Goal: Task Accomplishment & Management: Manage account settings

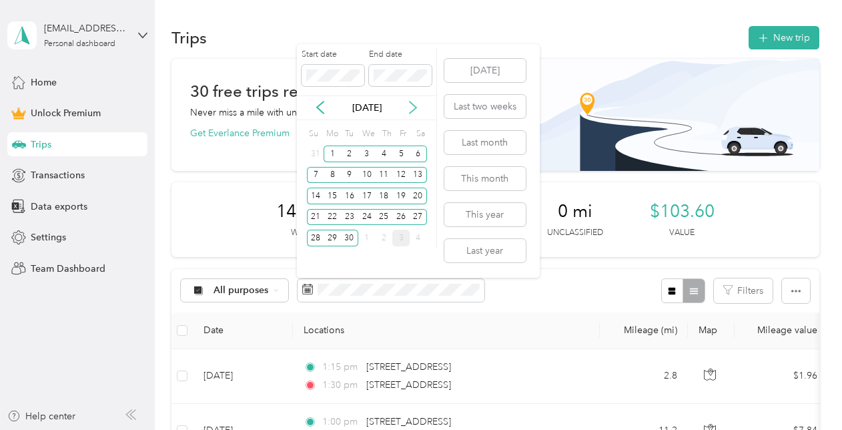
click at [411, 110] on icon at bounding box center [412, 107] width 13 height 13
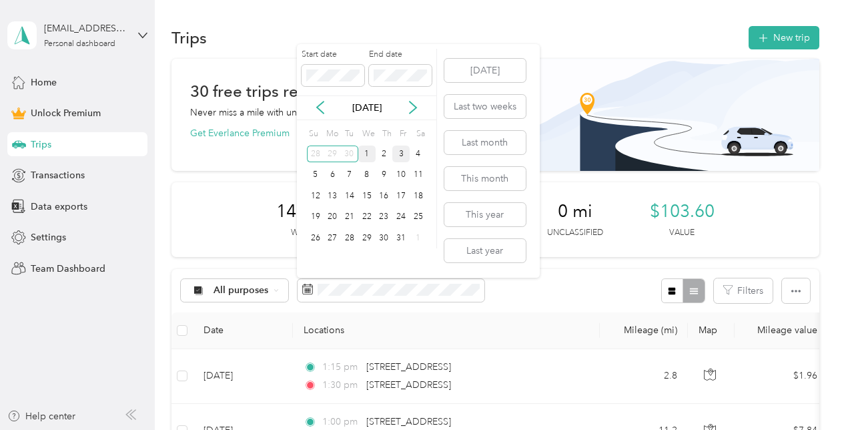
click at [370, 155] on div "1" at bounding box center [366, 153] width 17 height 17
click at [403, 240] on div "31" at bounding box center [400, 237] width 17 height 17
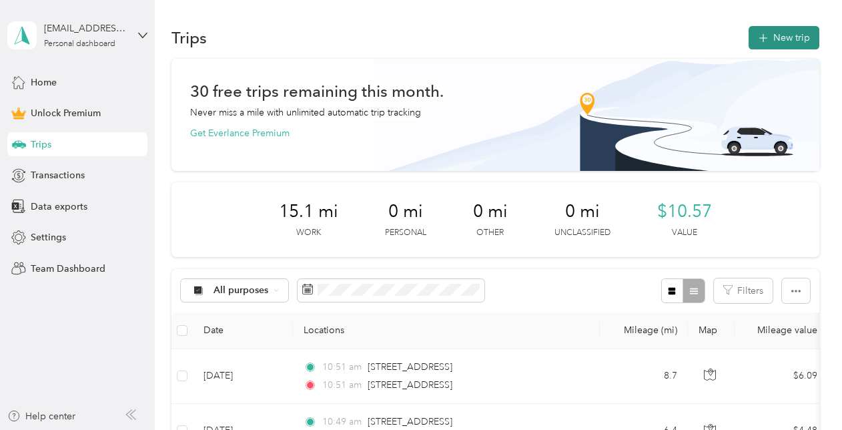
click at [778, 46] on button "New trip" at bounding box center [783, 37] width 71 height 23
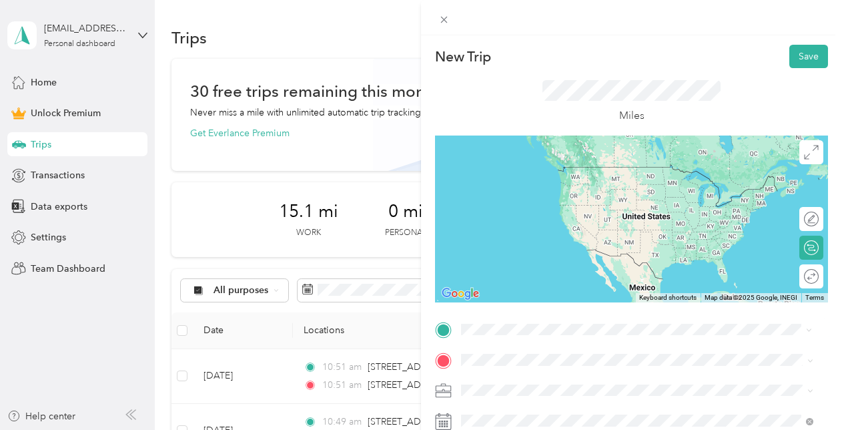
click at [590, 227] on span "[STREET_ADDRESS][US_STATE]" at bounding box center [552, 221] width 133 height 12
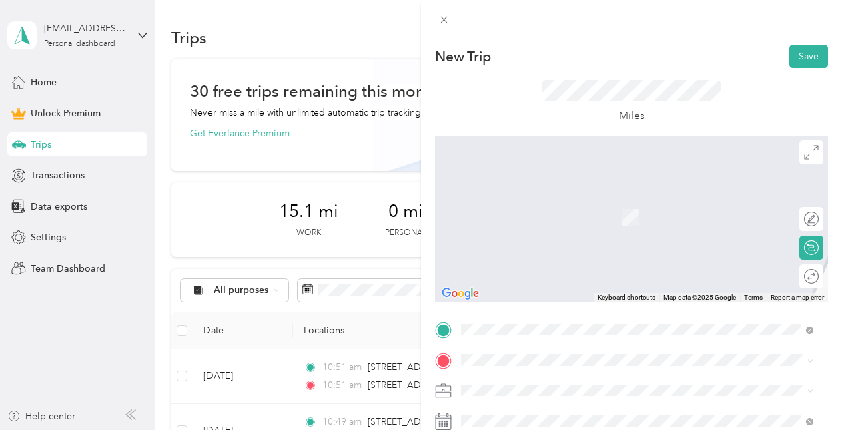
click at [527, 200] on div "[STREET_ADDRESS][US_STATE]" at bounding box center [637, 191] width 343 height 18
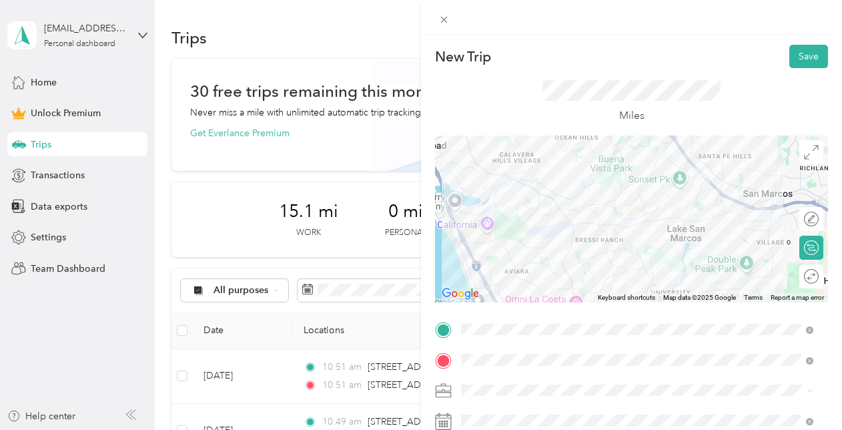
click at [664, 185] on div at bounding box center [631, 218] width 393 height 167
click at [682, 168] on div at bounding box center [631, 218] width 393 height 167
click at [800, 280] on div at bounding box center [805, 276] width 26 height 14
click at [620, 398] on span at bounding box center [642, 390] width 372 height 21
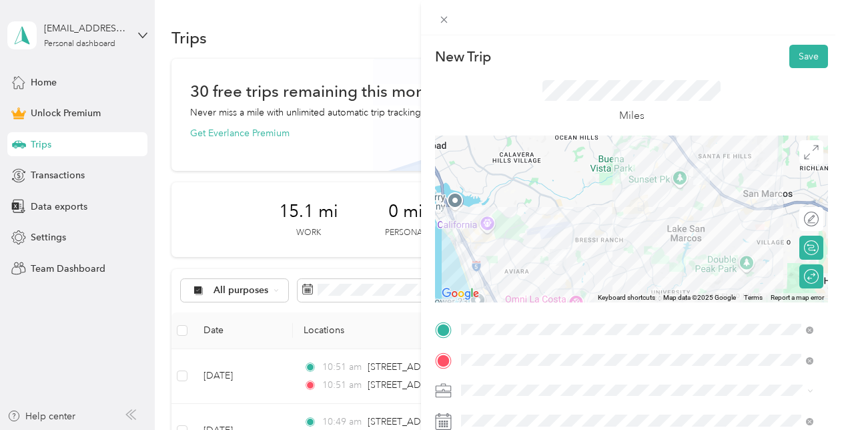
click at [499, 207] on li "Work" at bounding box center [637, 200] width 362 height 23
click at [799, 49] on button "Save" at bounding box center [808, 56] width 39 height 23
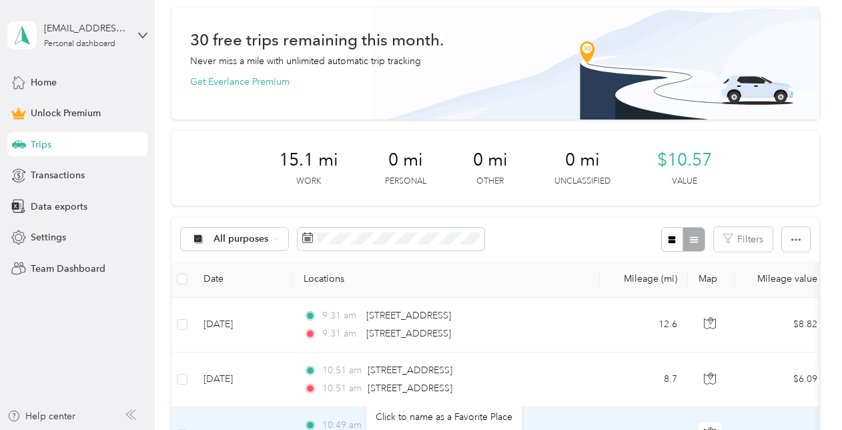
scroll to position [47, 0]
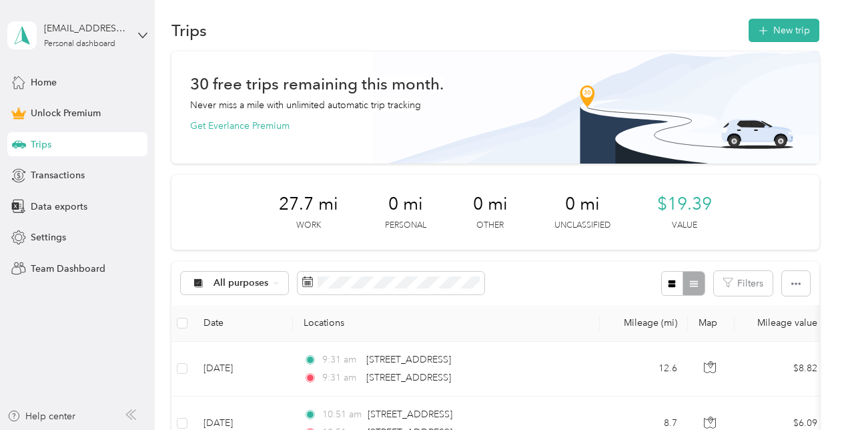
scroll to position [1, 0]
